Goal: Information Seeking & Learning: Learn about a topic

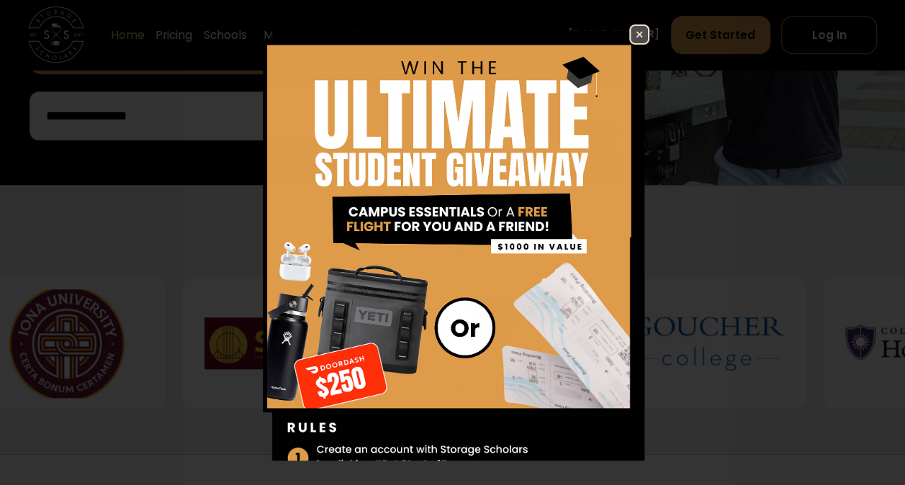
scroll to position [504, 0]
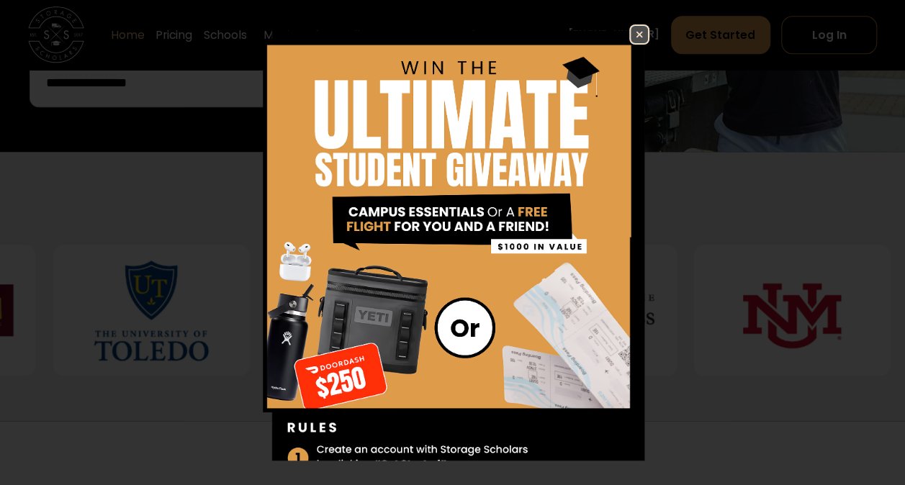
click at [630, 32] on img at bounding box center [638, 34] width 17 height 17
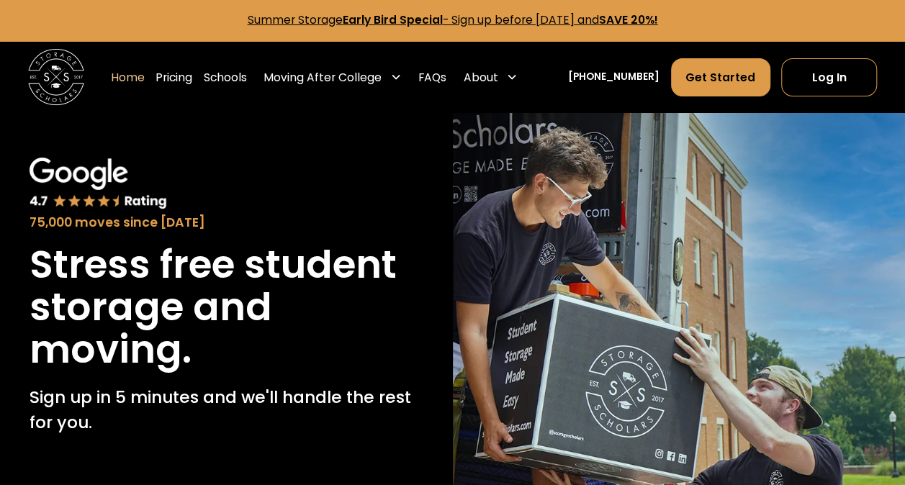
scroll to position [0, 0]
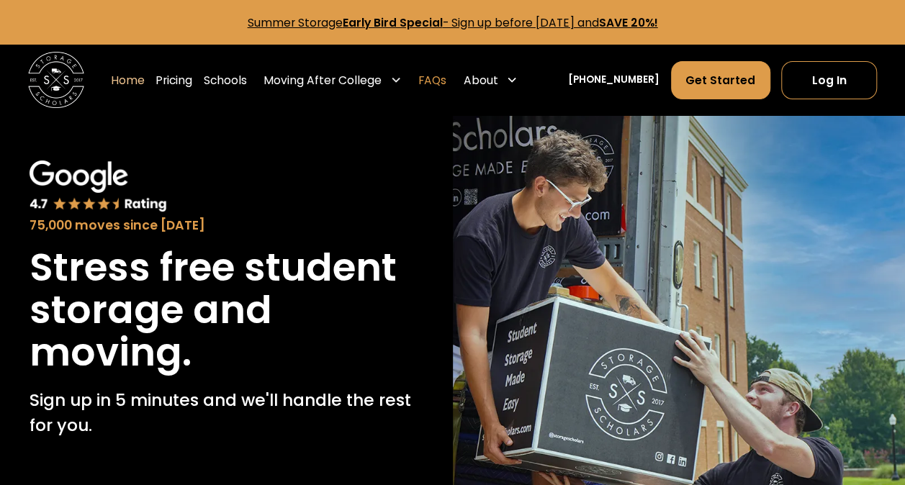
click at [446, 84] on link "FAQs" at bounding box center [432, 80] width 28 height 40
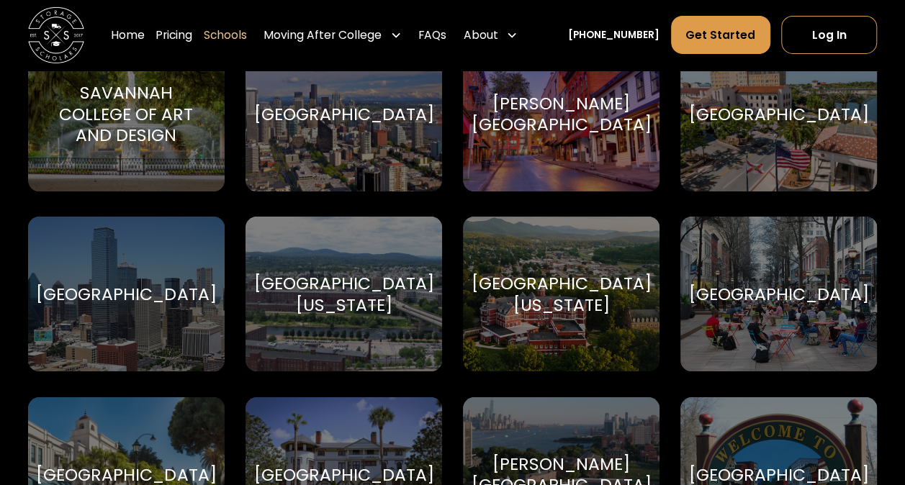
scroll to position [5326, 0]
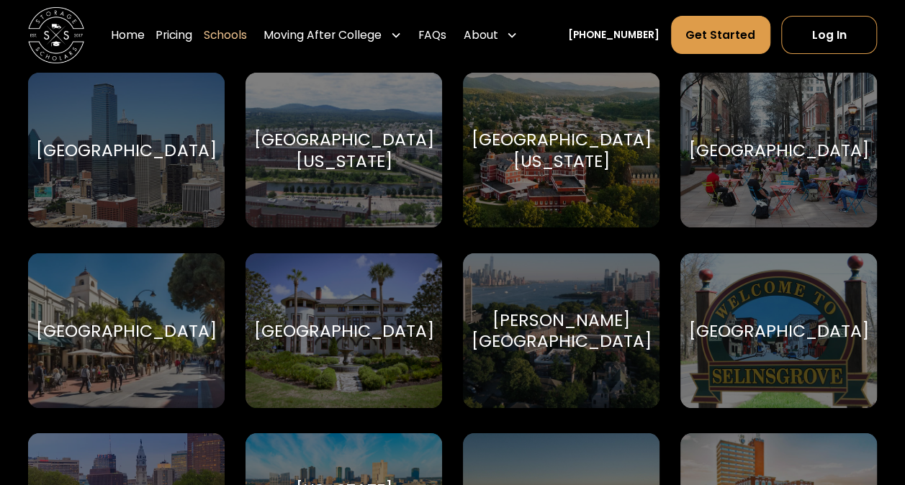
click at [341, 341] on div "Stetson University" at bounding box center [343, 330] width 180 height 21
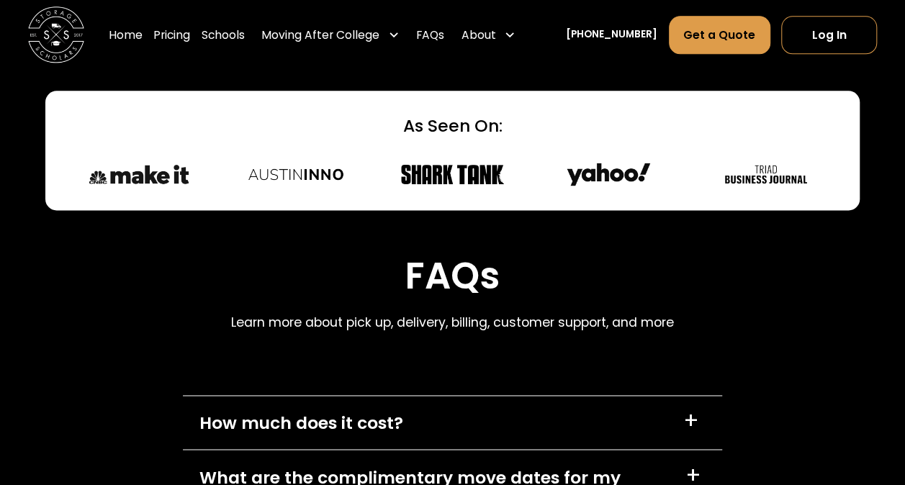
scroll to position [6334, 0]
